Goal: Task Accomplishment & Management: Manage account settings

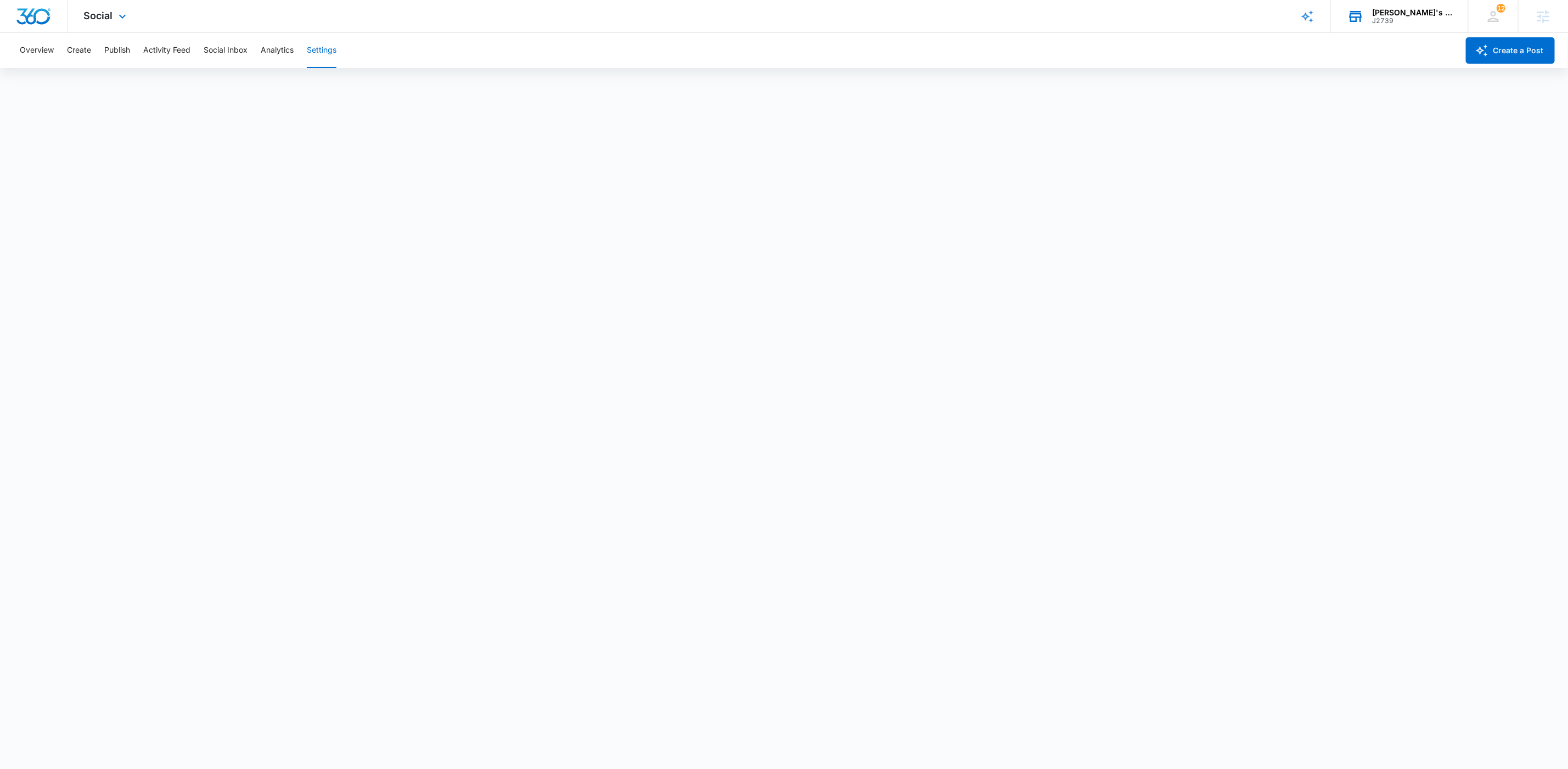
click at [1399, 18] on div "J2739" at bounding box center [1412, 21] width 80 height 8
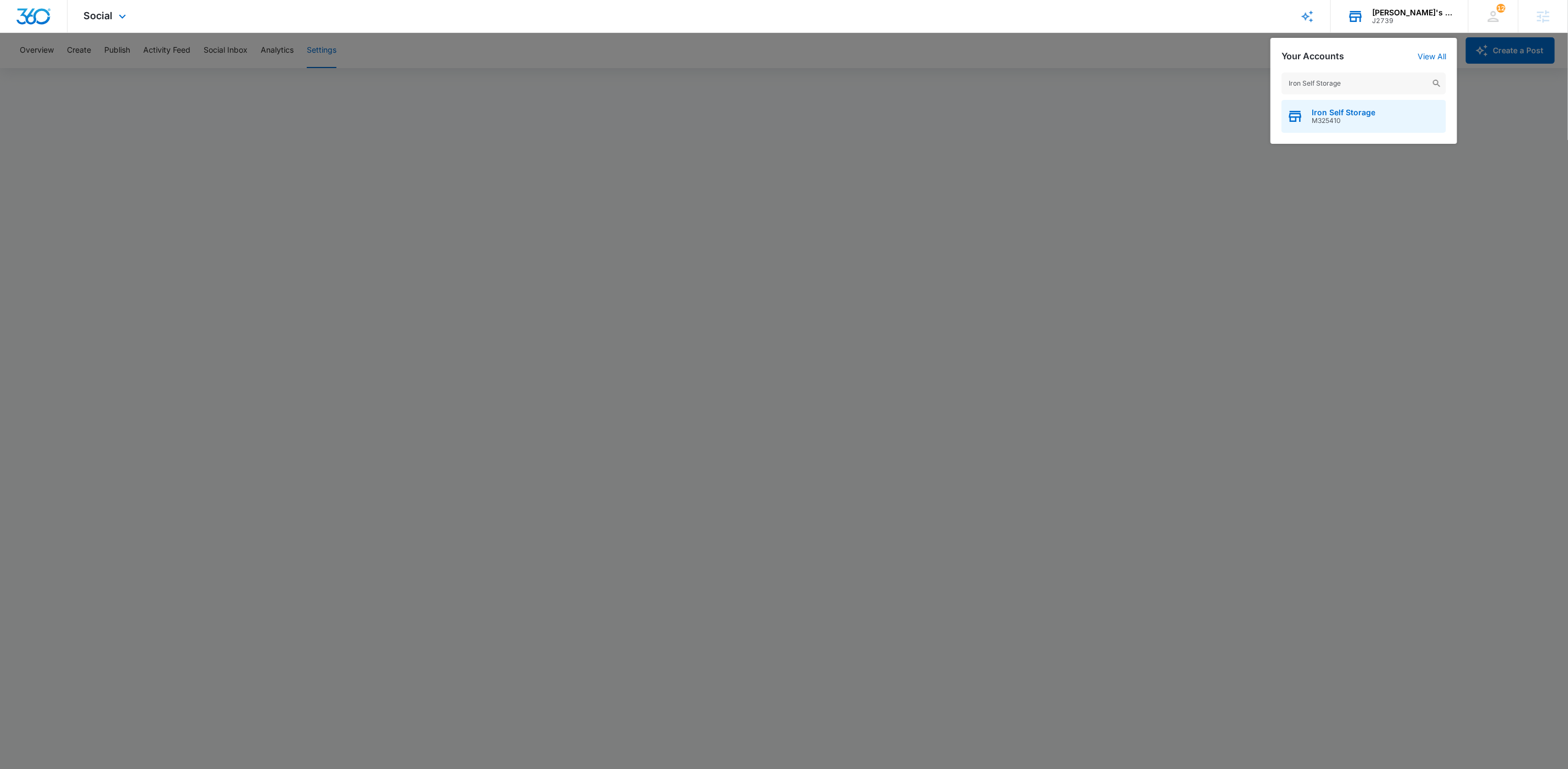
type input "Iron Self Storage"
click at [1367, 120] on span "M325410" at bounding box center [1344, 121] width 64 height 8
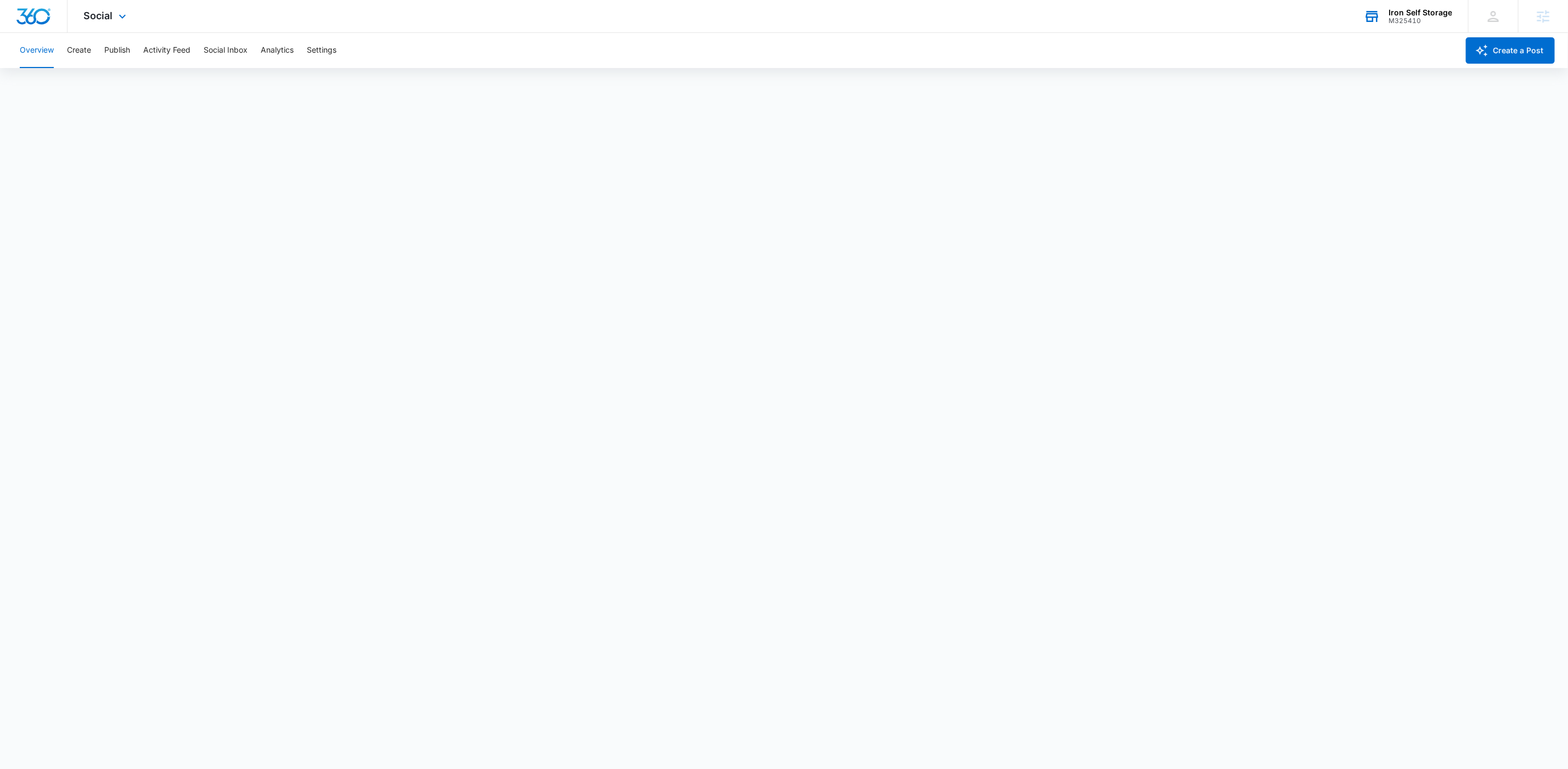
click at [104, 25] on div "Social Apps Reputation Websites Forms CRM Email Social Payments Content Ads Int…" at bounding box center [106, 16] width 78 height 33
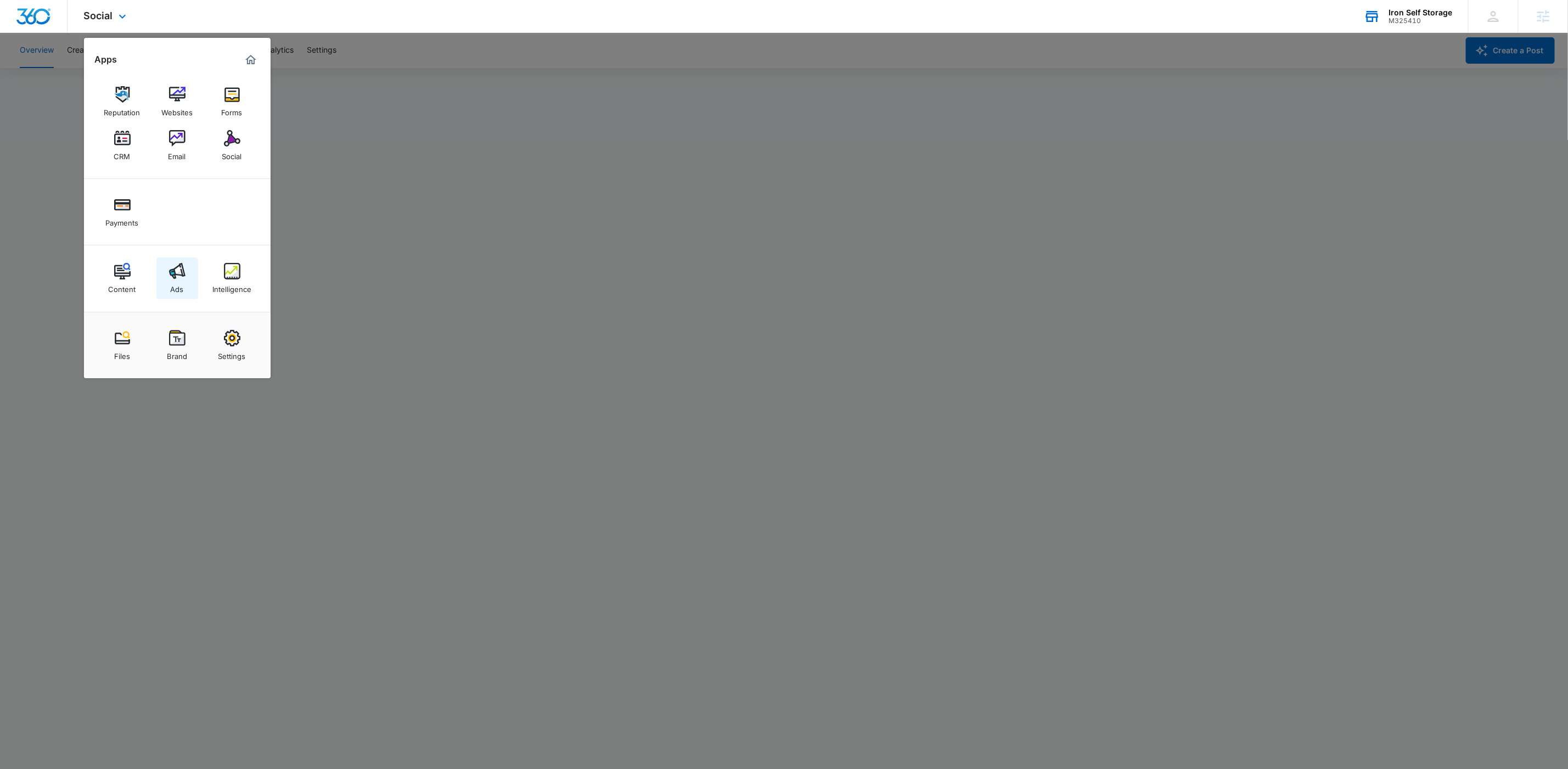
click at [185, 274] on img at bounding box center [177, 271] width 17 height 17
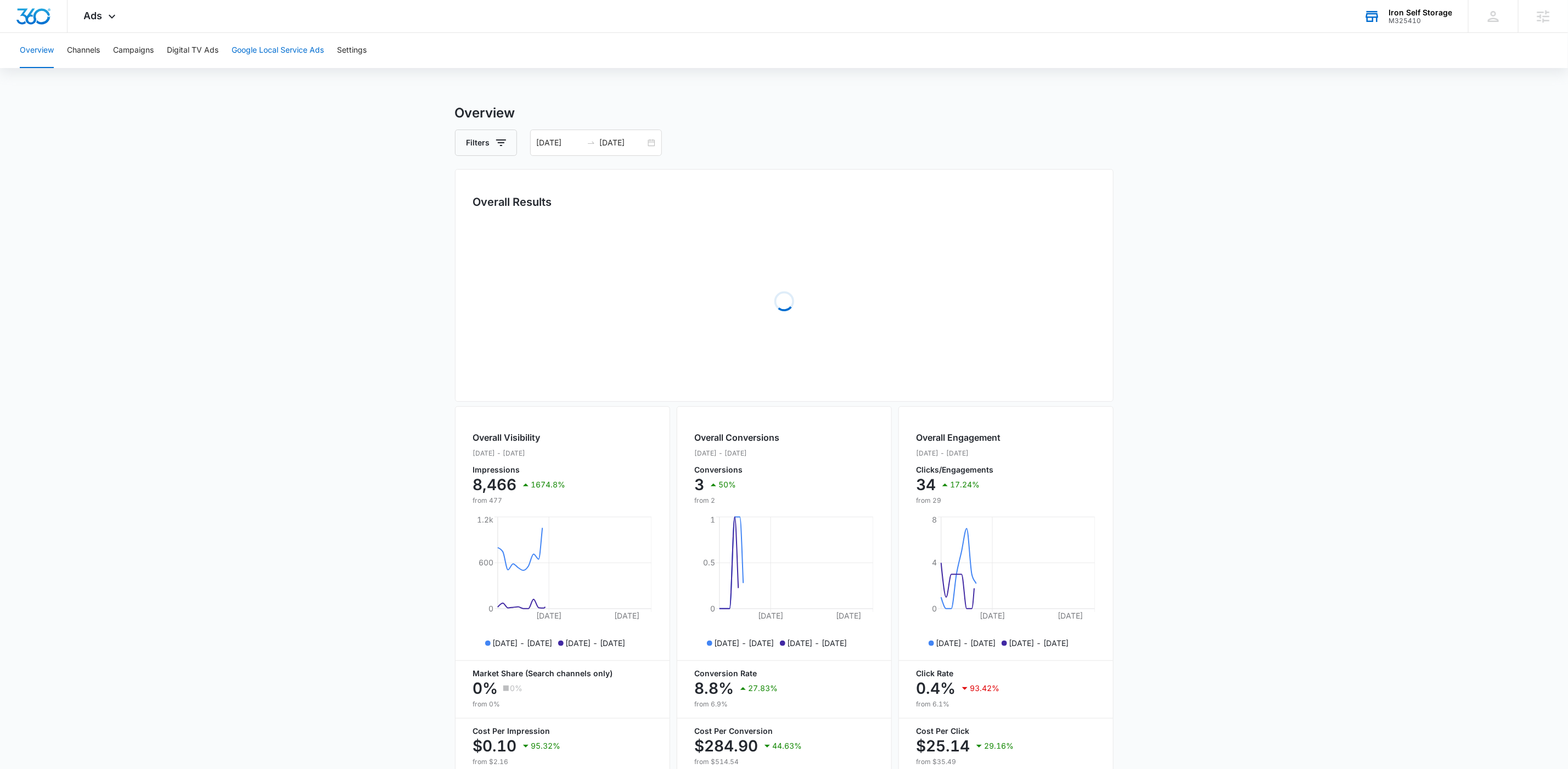
click at [296, 47] on button "Google Local Service Ads" at bounding box center [277, 50] width 92 height 35
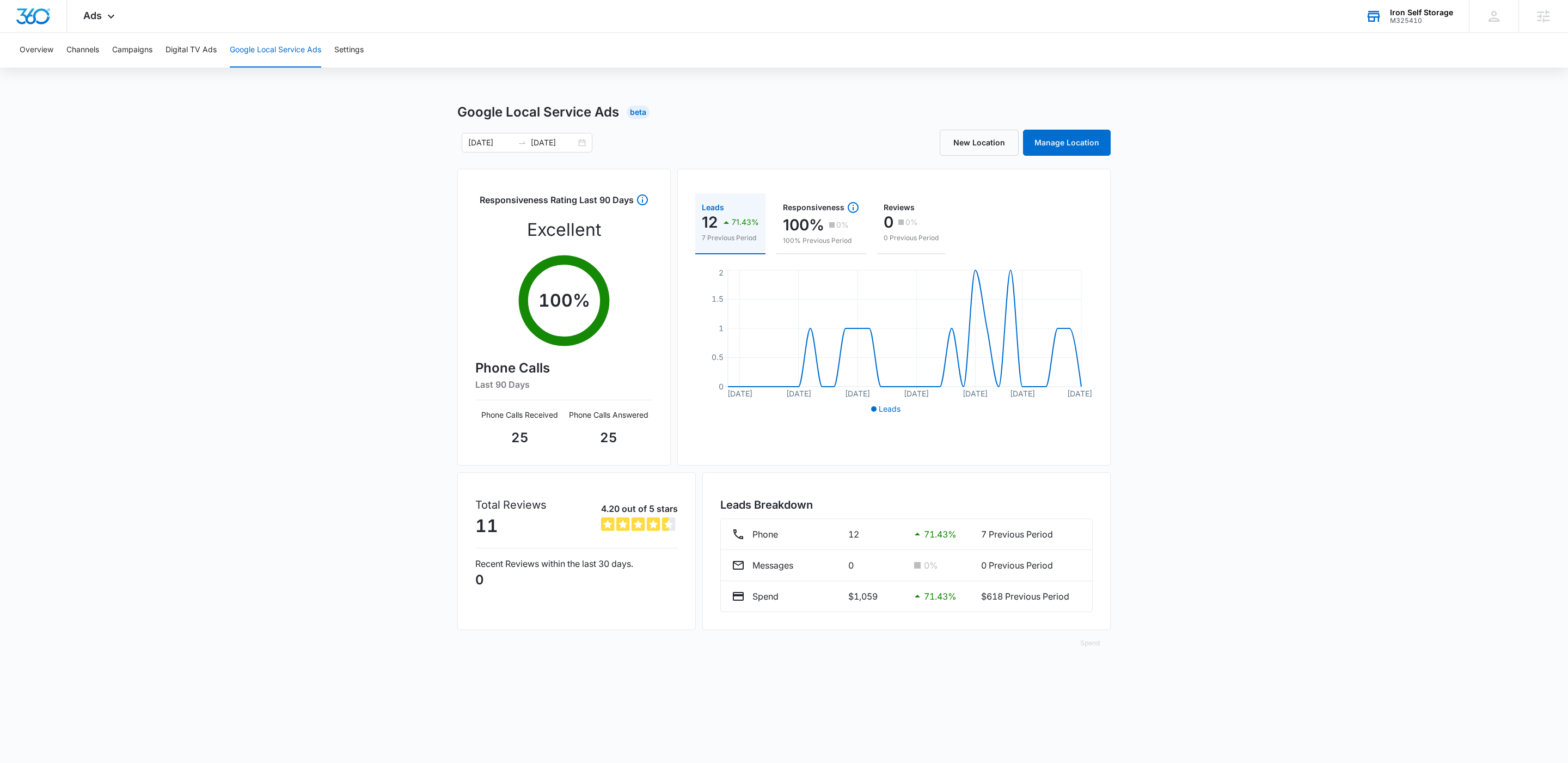
click at [366, 59] on div "Overview Channels Campaigns Digital TV Ads Google Local Service Ads Settings" at bounding box center [783, 50] width 1542 height 35
click at [361, 57] on button "Settings" at bounding box center [349, 50] width 29 height 35
